Goal: Navigation & Orientation: Find specific page/section

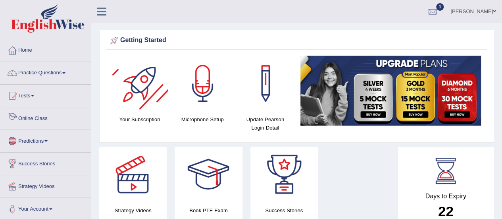
click at [26, 119] on link "Online Class" at bounding box center [45, 117] width 90 height 20
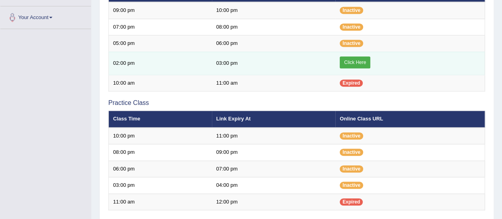
click at [362, 61] on link "Click Here" at bounding box center [355, 62] width 31 height 12
